Goal: Entertainment & Leisure: Consume media (video, audio)

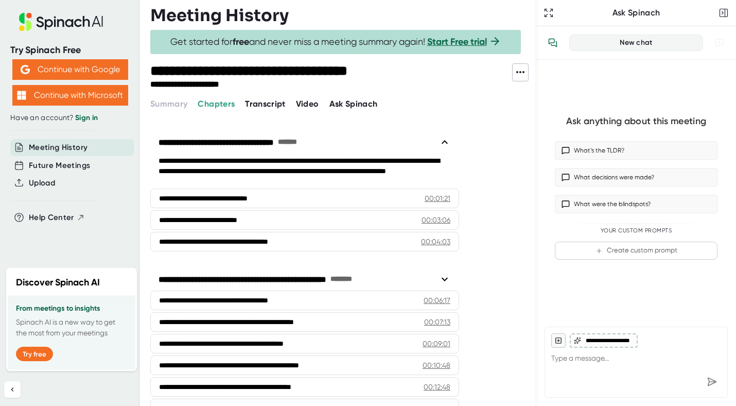
click at [305, 105] on span "Video" at bounding box center [307, 104] width 23 height 10
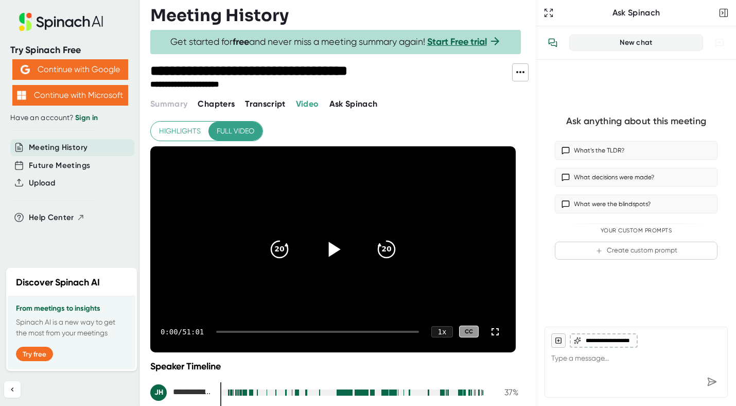
click at [332, 251] on icon at bounding box center [335, 248] width 12 height 15
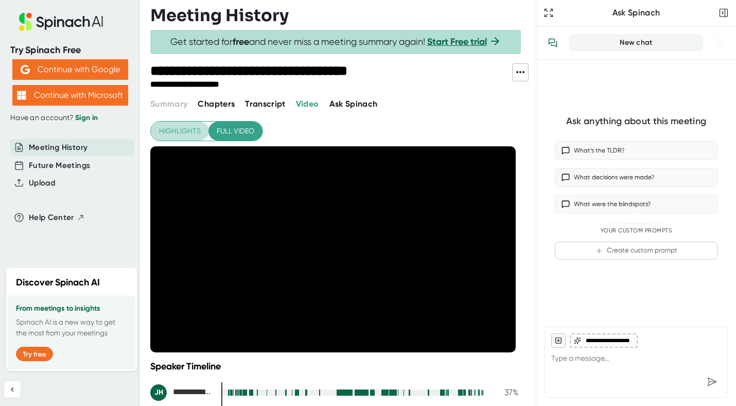
click at [187, 132] on span "Highlights" at bounding box center [180, 131] width 42 height 13
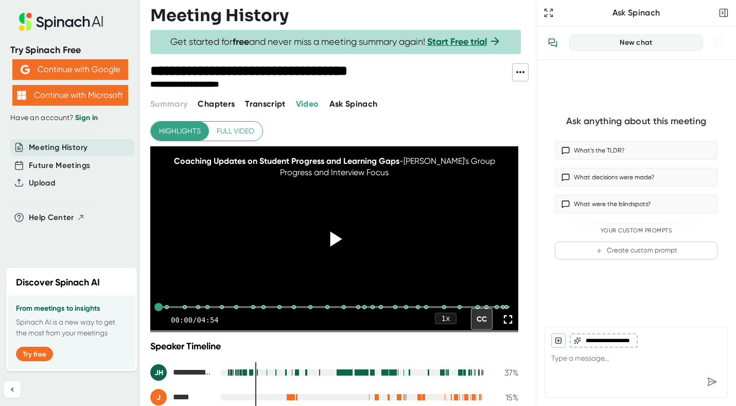
click at [333, 247] on icon at bounding box center [336, 239] width 12 height 15
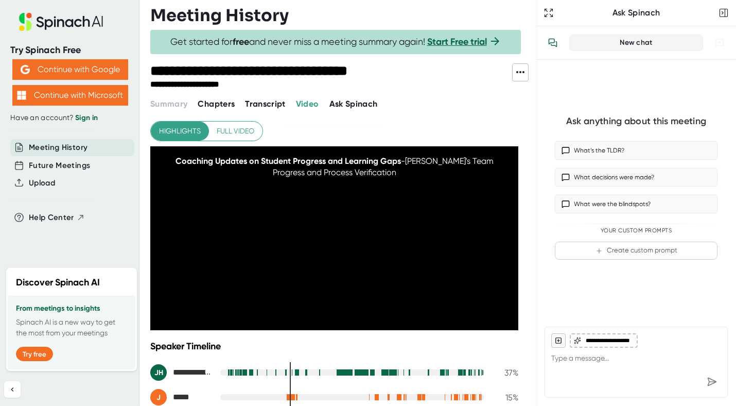
click at [253, 103] on span "Transcript" at bounding box center [265, 104] width 41 height 10
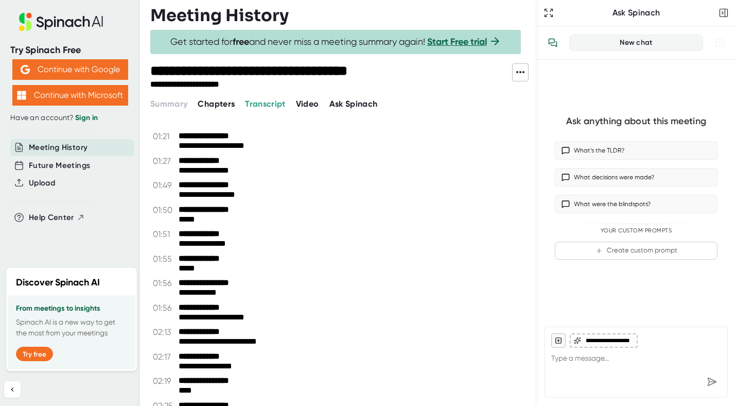
click at [521, 74] on icon at bounding box center [520, 72] width 12 height 12
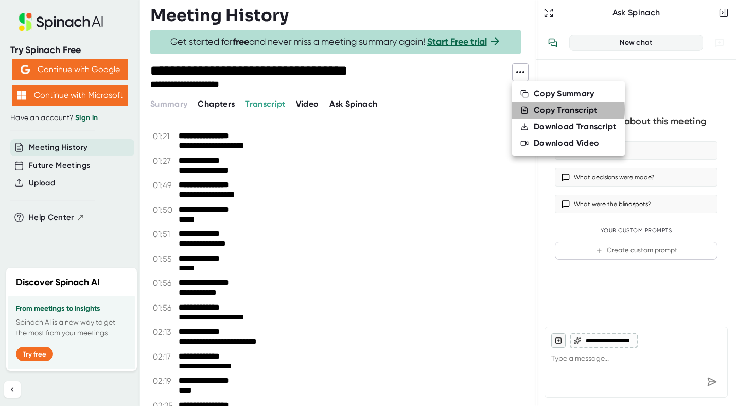
click at [534, 110] on div "Copy Transcript" at bounding box center [566, 110] width 64 height 10
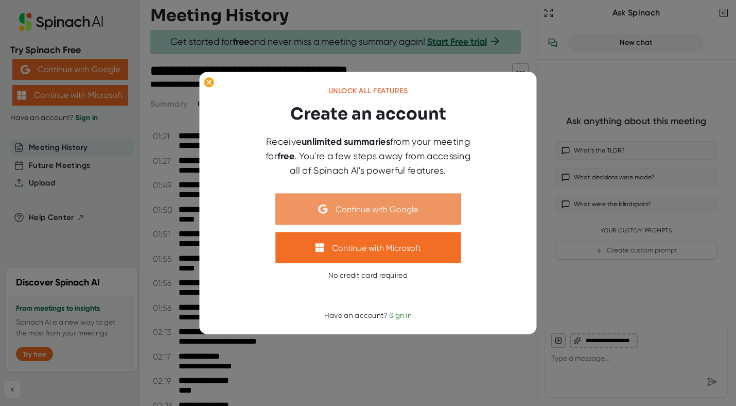
click at [340, 217] on button "Continue with Google" at bounding box center [367, 209] width 185 height 31
click at [328, 210] on button "Continue with Google" at bounding box center [367, 209] width 185 height 31
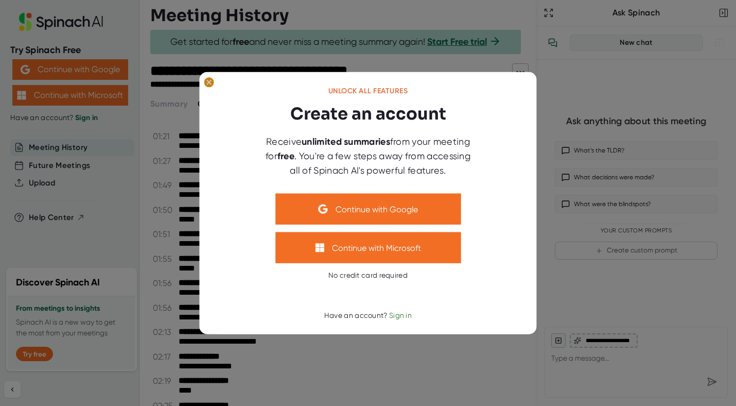
click at [208, 84] on icon at bounding box center [209, 82] width 5 height 5
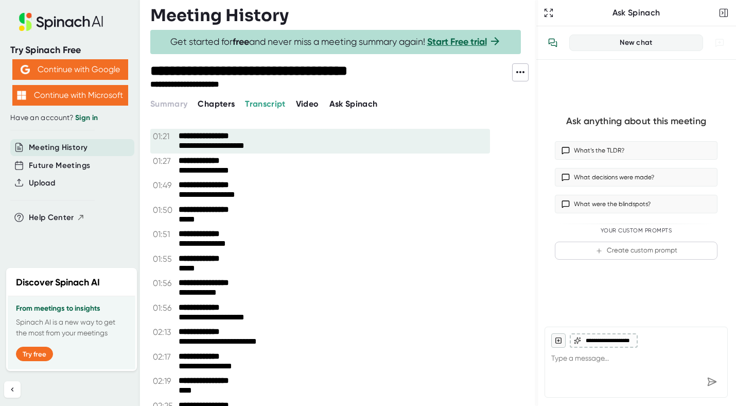
drag, startPoint x: 154, startPoint y: 115, endPoint x: 379, endPoint y: 107, distance: 224.7
click at [379, 107] on div "**********" at bounding box center [343, 203] width 386 height 406
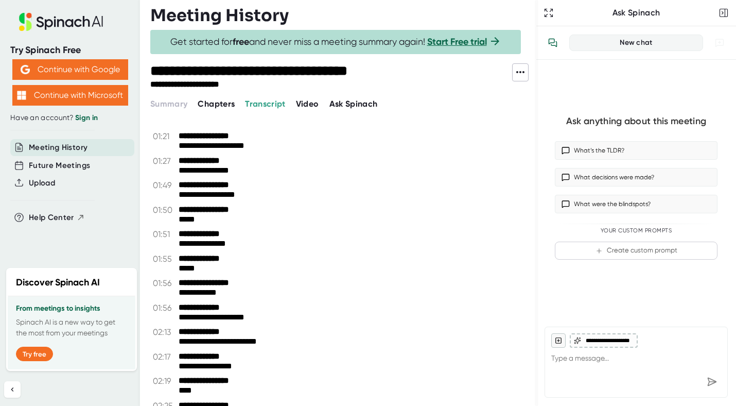
click at [443, 91] on div "**********" at bounding box center [343, 86] width 386 height 47
click at [519, 73] on icon at bounding box center [520, 72] width 12 height 12
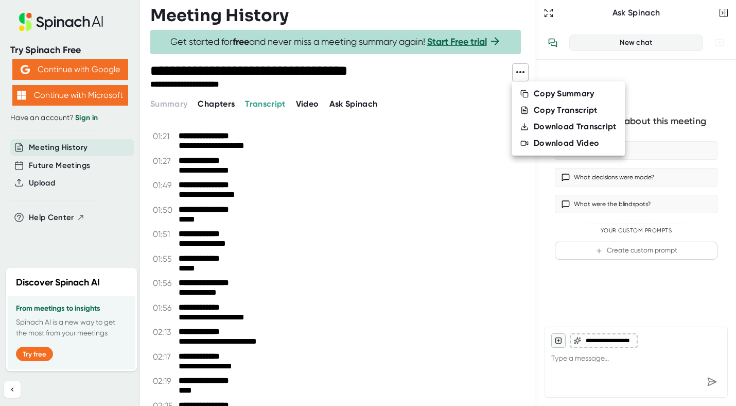
click at [534, 91] on div "Copy Summary" at bounding box center [564, 94] width 61 height 10
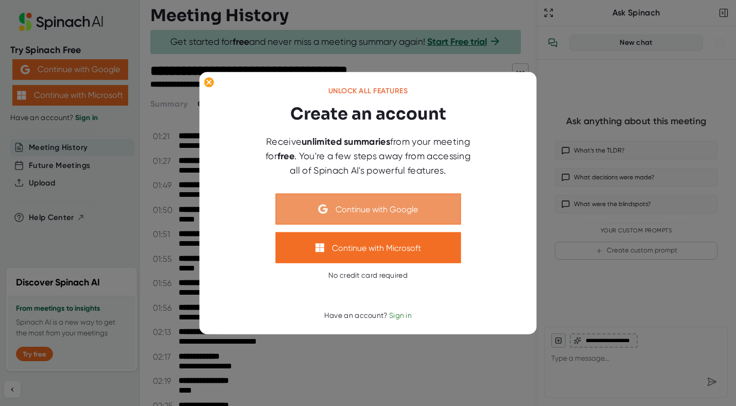
click at [330, 210] on button "Continue with Google" at bounding box center [367, 209] width 185 height 31
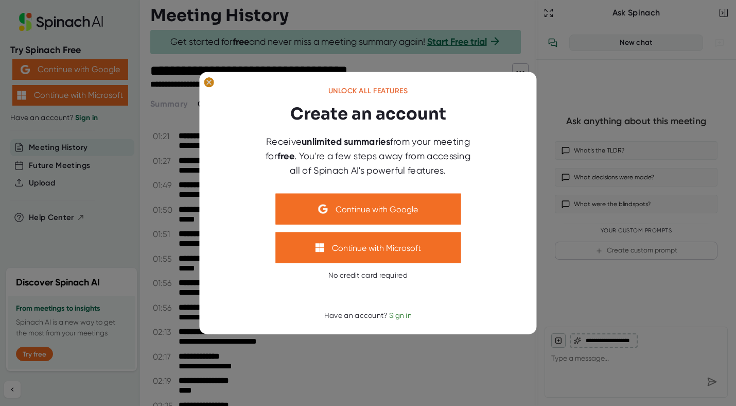
click at [207, 83] on ellipse at bounding box center [209, 82] width 10 height 10
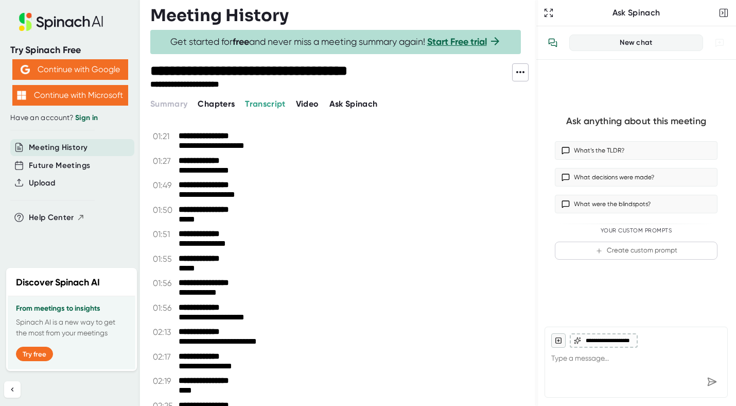
click at [304, 105] on span "Video" at bounding box center [307, 104] width 23 height 10
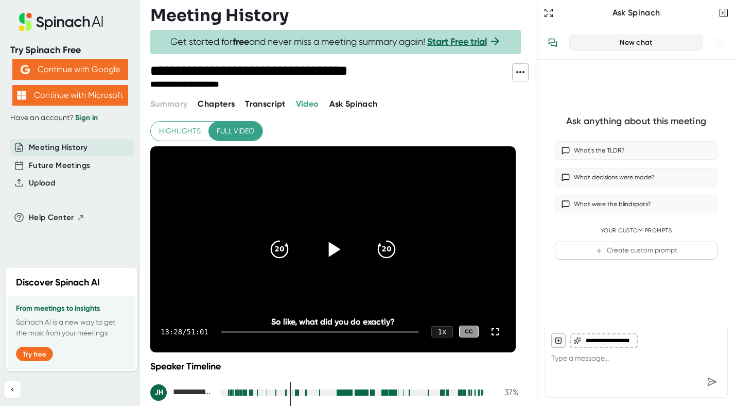
click at [333, 241] on icon at bounding box center [333, 249] width 26 height 26
click at [229, 332] on div "0:01 / 51:01 1 x CC" at bounding box center [333, 331] width 366 height 41
click at [227, 332] on div "0:02 / 51:01 1 x CC" at bounding box center [333, 331] width 366 height 41
click at [388, 248] on icon "20" at bounding box center [387, 249] width 26 height 26
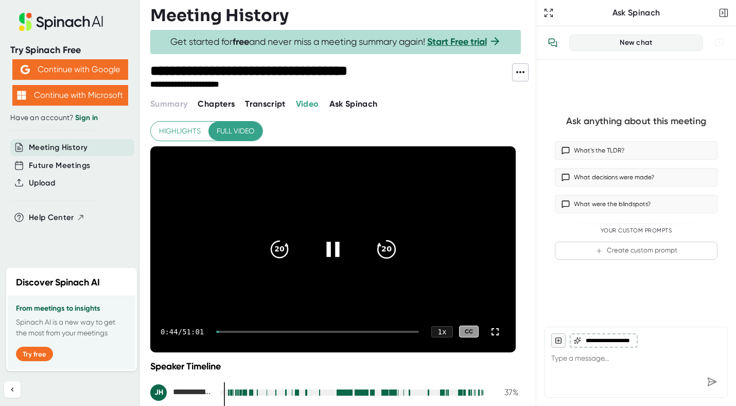
click at [388, 248] on icon "20" at bounding box center [387, 249] width 26 height 26
click at [389, 246] on icon "20" at bounding box center [387, 249] width 26 height 26
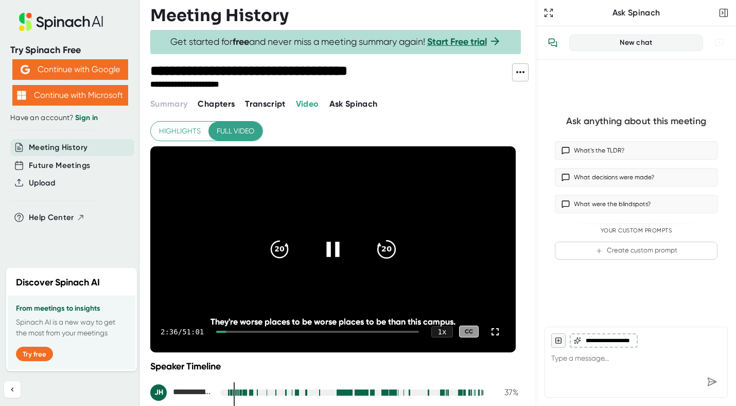
click at [387, 252] on icon "20" at bounding box center [387, 249] width 26 height 26
click at [388, 253] on icon "20" at bounding box center [387, 249] width 26 height 26
click at [391, 250] on icon "20" at bounding box center [387, 249] width 26 height 26
click at [391, 251] on icon "20" at bounding box center [387, 249] width 26 height 26
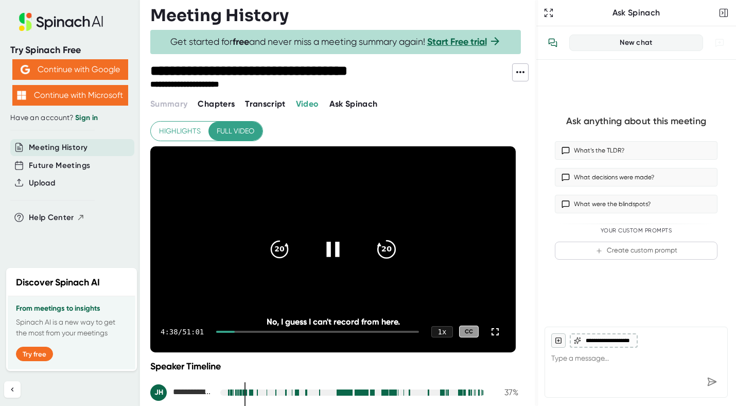
click at [386, 245] on icon "20" at bounding box center [387, 249] width 26 height 26
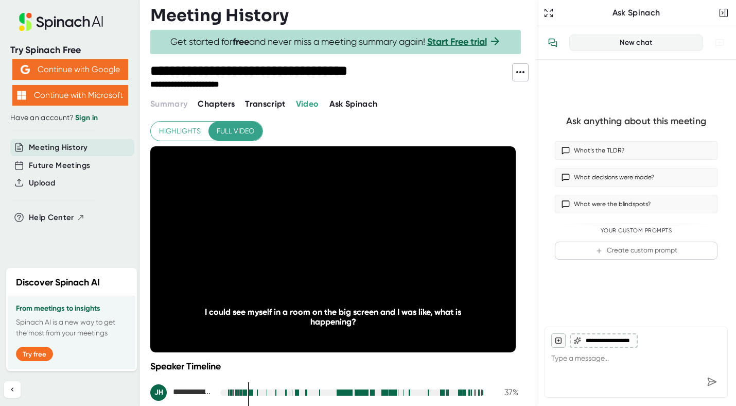
click at [383, 246] on icon "20" at bounding box center [387, 249] width 26 height 26
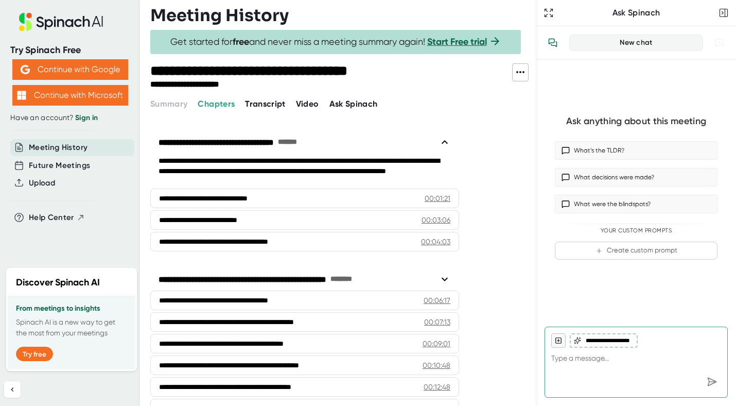
click at [258, 105] on span "Transcript" at bounding box center [265, 104] width 41 height 10
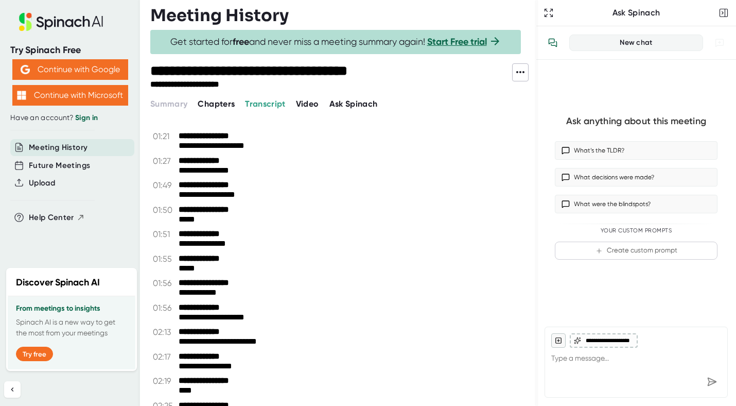
click at [303, 105] on span "Video" at bounding box center [307, 104] width 23 height 10
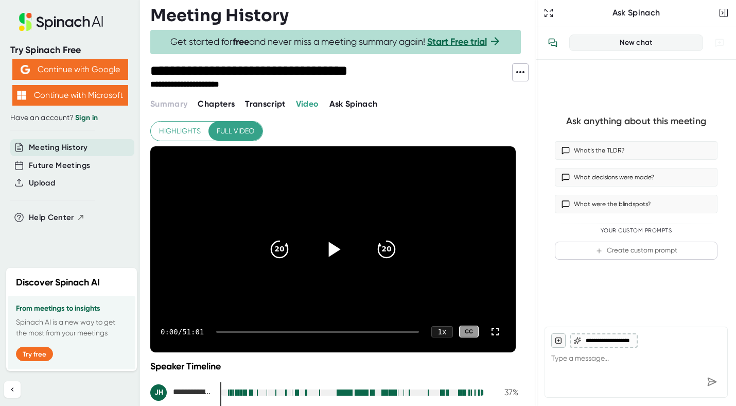
click at [335, 247] on icon at bounding box center [335, 248] width 12 height 15
click at [265, 331] on div at bounding box center [317, 332] width 203 height 2
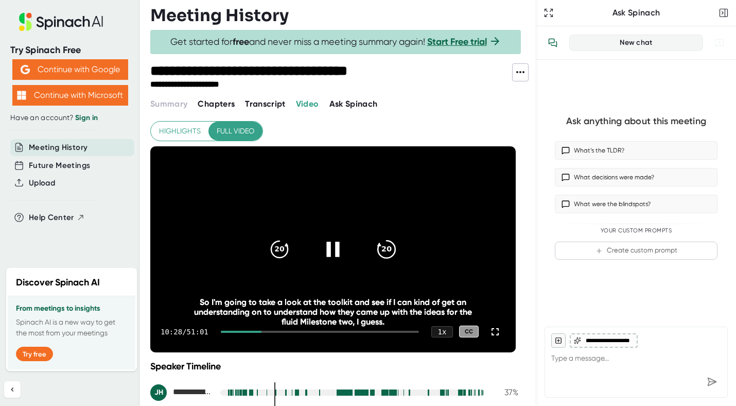
click at [391, 242] on icon "20" at bounding box center [387, 249] width 26 height 26
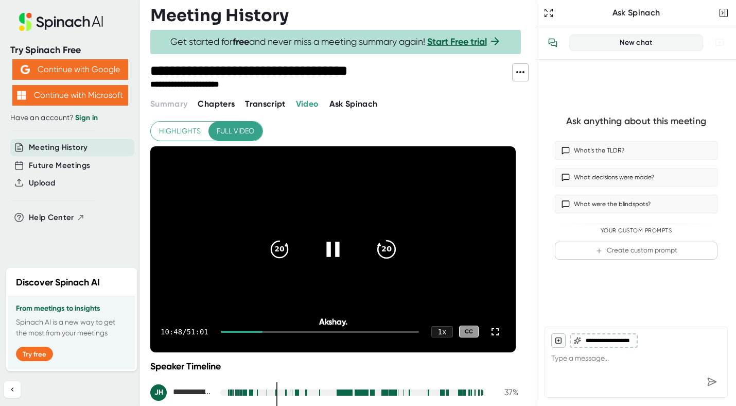
click at [391, 245] on icon "20" at bounding box center [387, 249] width 26 height 26
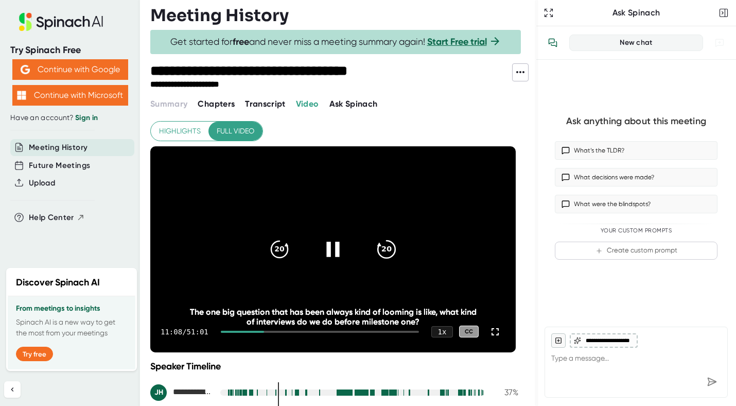
click at [391, 245] on icon "20" at bounding box center [387, 249] width 26 height 26
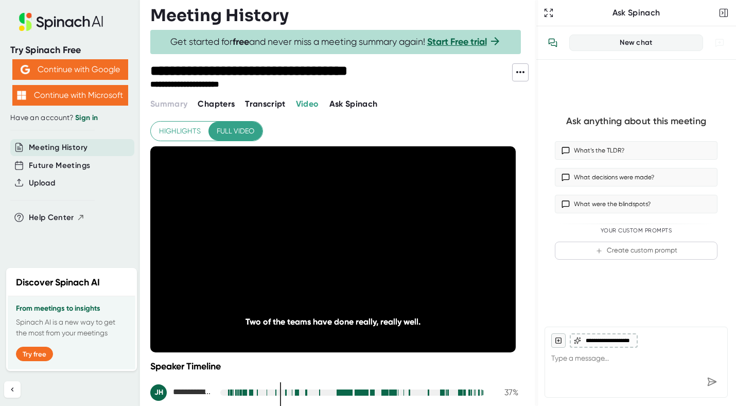
click at [391, 245] on icon "20" at bounding box center [387, 249] width 26 height 26
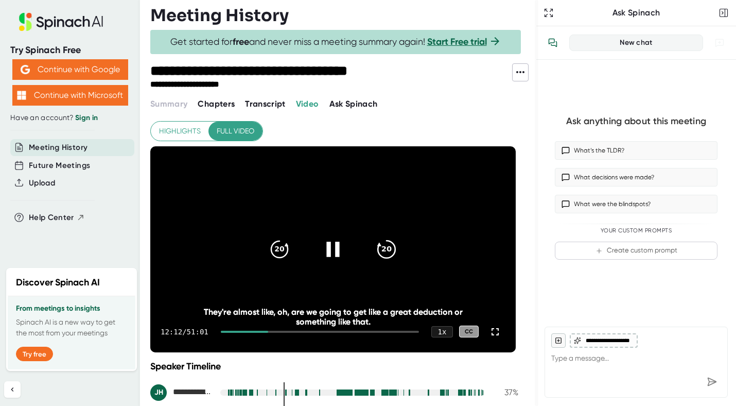
click at [382, 249] on icon "20" at bounding box center [387, 249] width 26 height 26
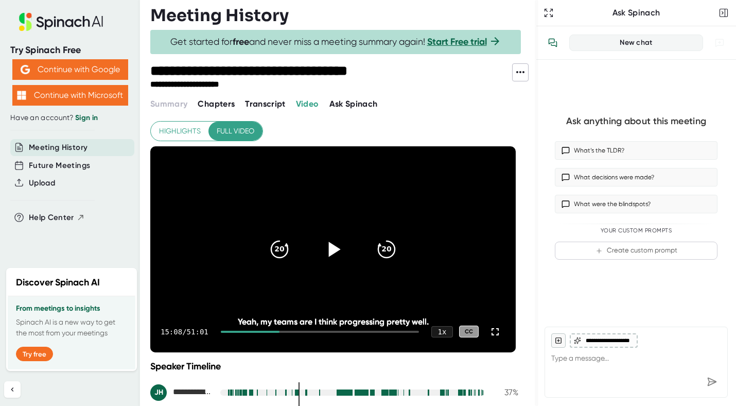
click at [334, 253] on icon at bounding box center [333, 249] width 26 height 26
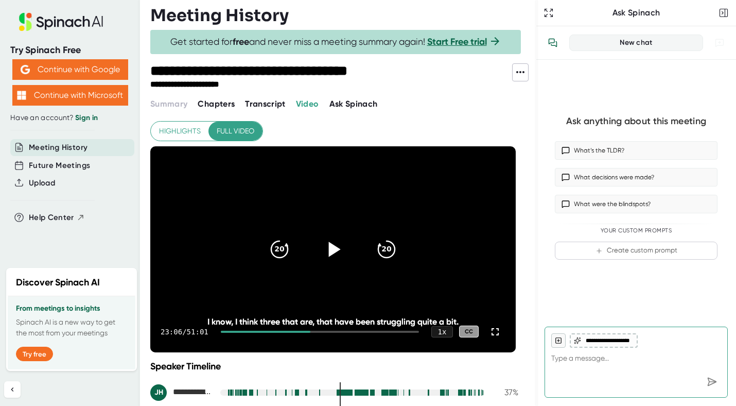
click at [327, 257] on icon at bounding box center [333, 249] width 26 height 26
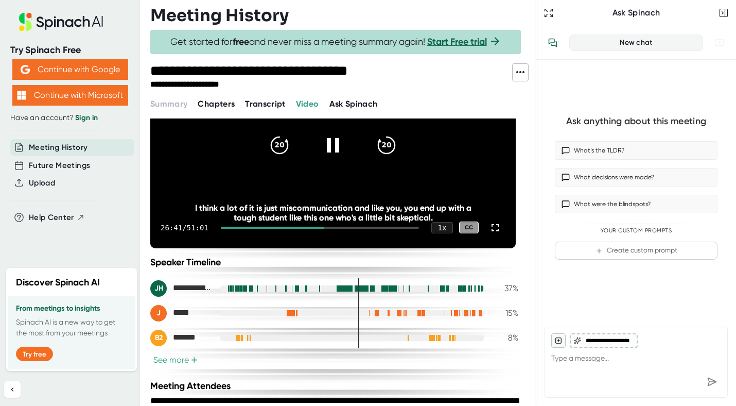
scroll to position [95, 0]
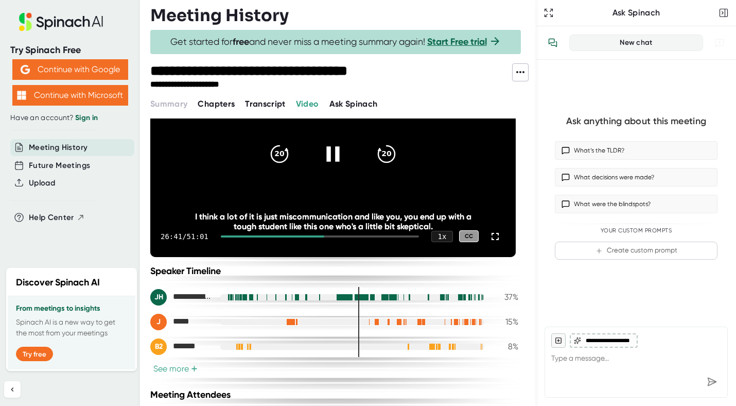
click at [325, 156] on icon at bounding box center [333, 154] width 26 height 26
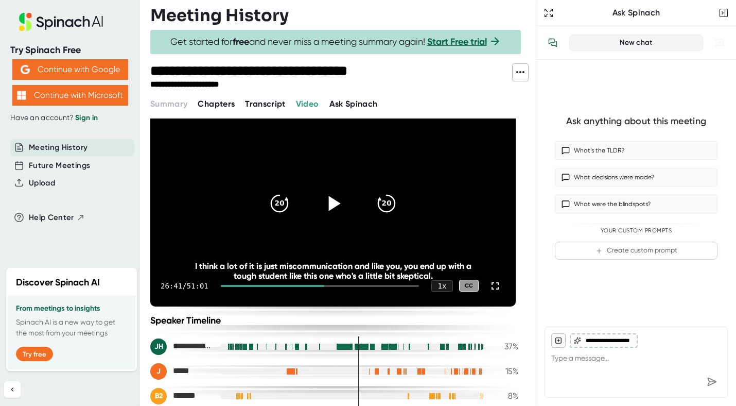
scroll to position [41, 0]
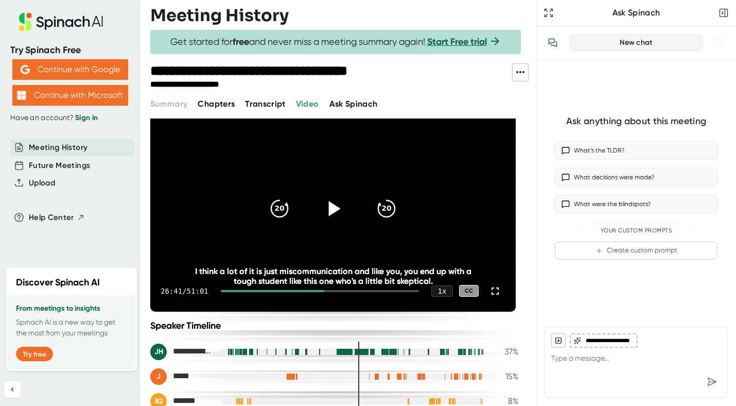
click at [327, 215] on icon at bounding box center [333, 208] width 26 height 26
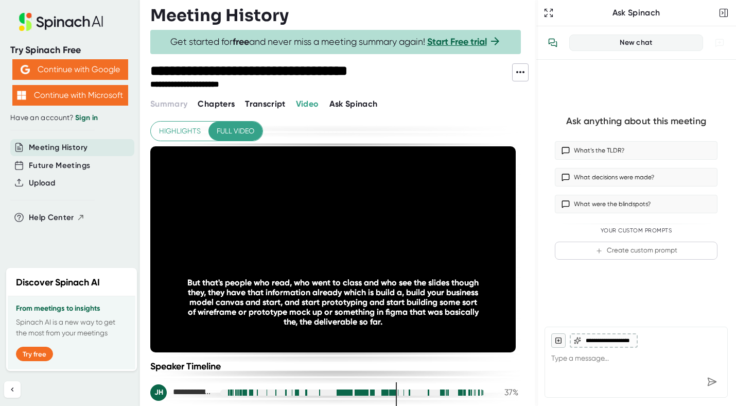
scroll to position [41, 0]
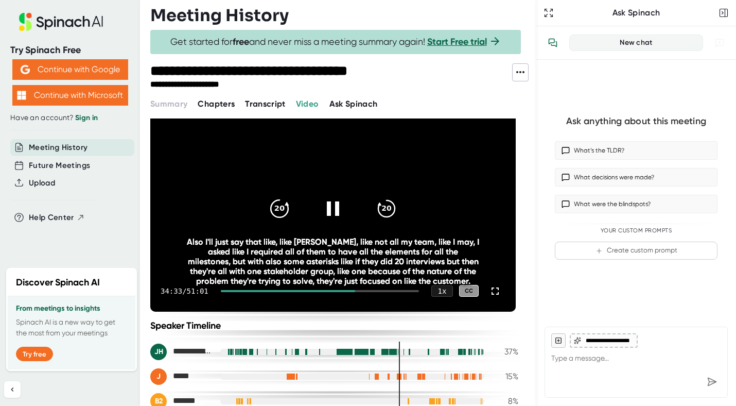
click at [278, 205] on icon "20" at bounding box center [280, 208] width 26 height 26
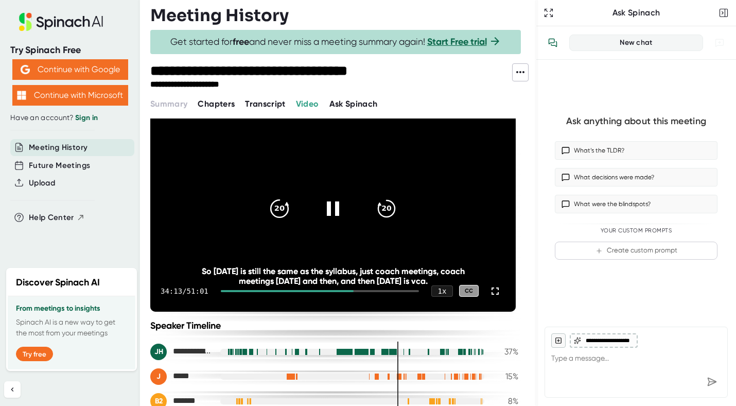
click at [278, 205] on icon "20" at bounding box center [280, 208] width 26 height 26
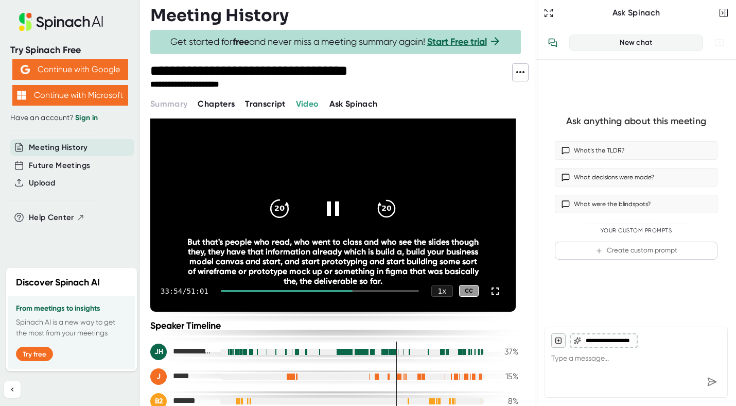
click at [278, 205] on icon "20" at bounding box center [280, 208] width 26 height 26
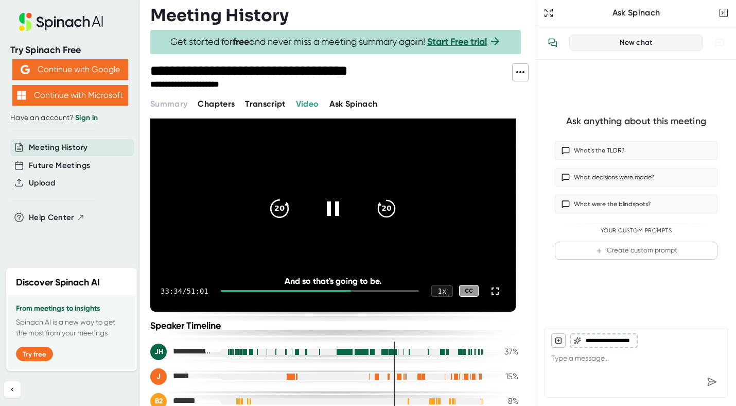
click at [278, 205] on icon "20" at bounding box center [280, 208] width 26 height 26
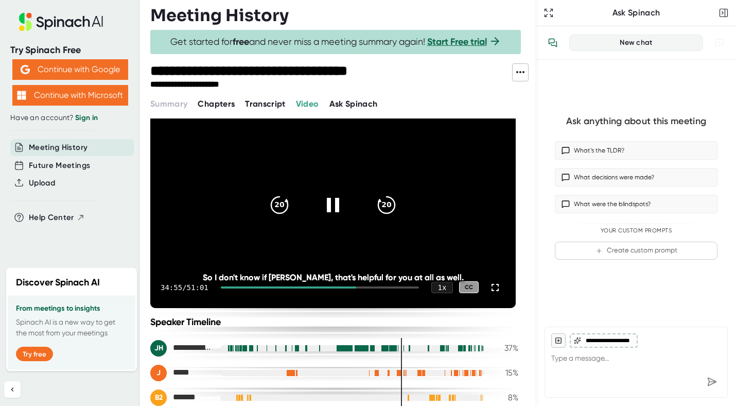
scroll to position [49, 0]
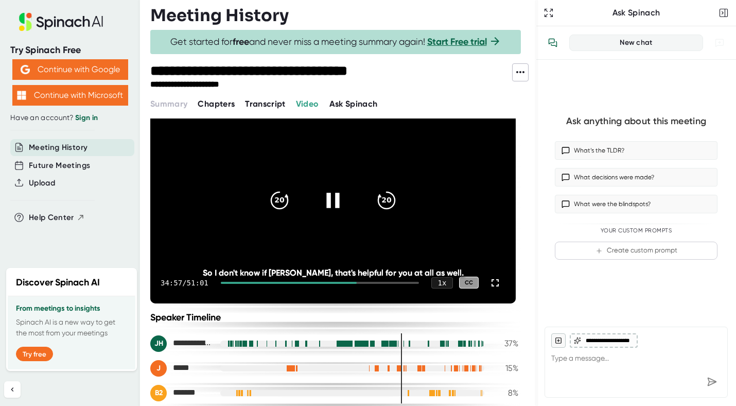
click at [334, 202] on icon at bounding box center [333, 200] width 26 height 26
click at [334, 202] on icon at bounding box center [335, 200] width 12 height 15
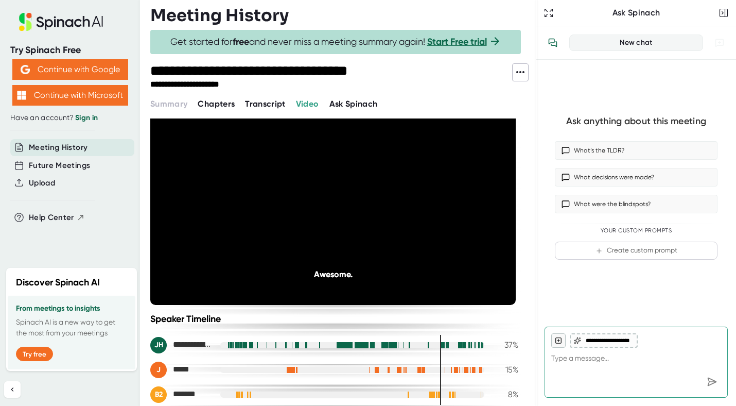
scroll to position [63, 0]
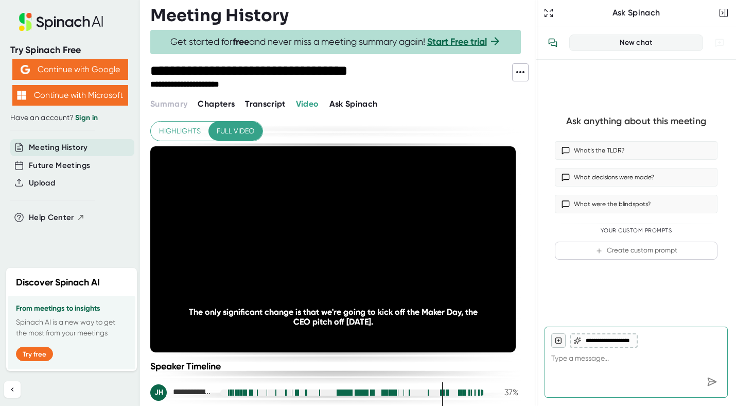
scroll to position [63, 0]
